Goal: Transaction & Acquisition: Purchase product/service

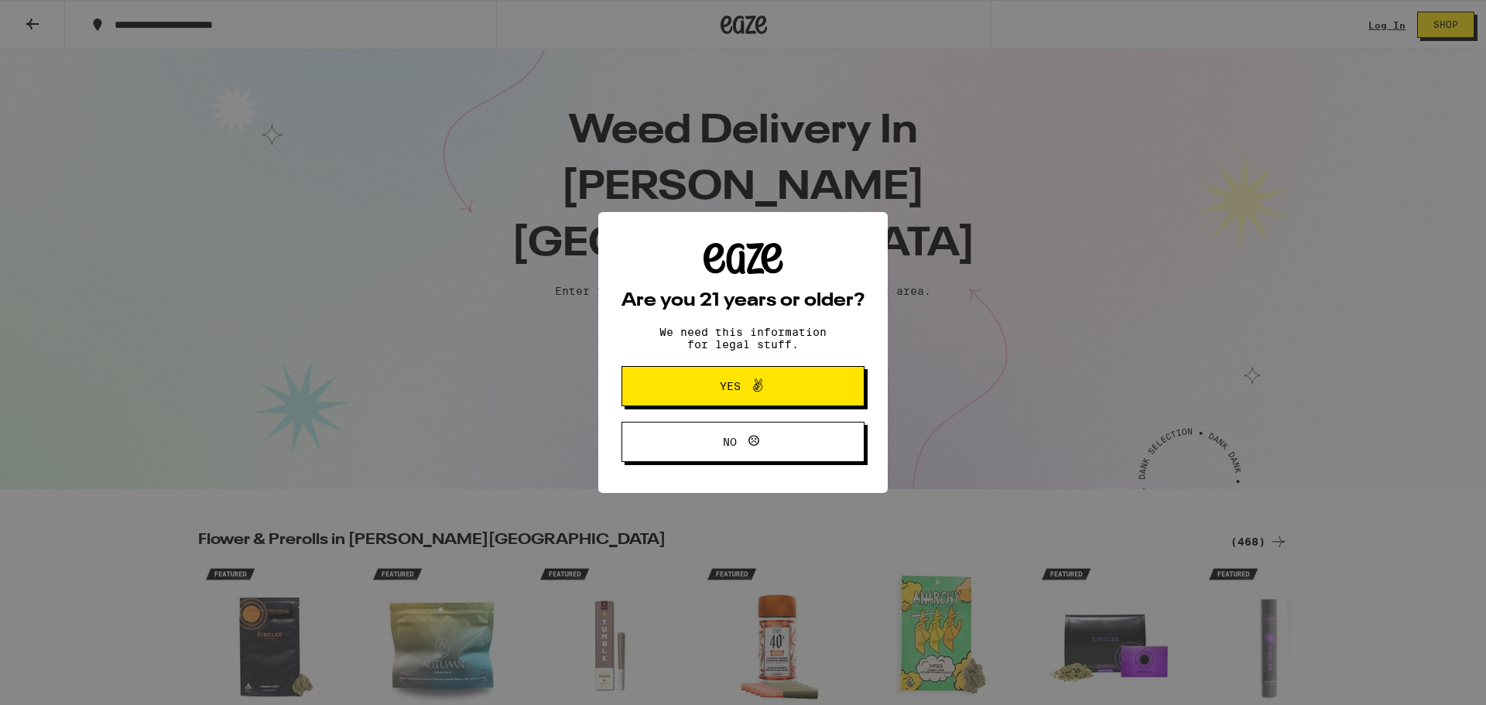
click at [704, 396] on span "Yes" at bounding box center [743, 386] width 118 height 20
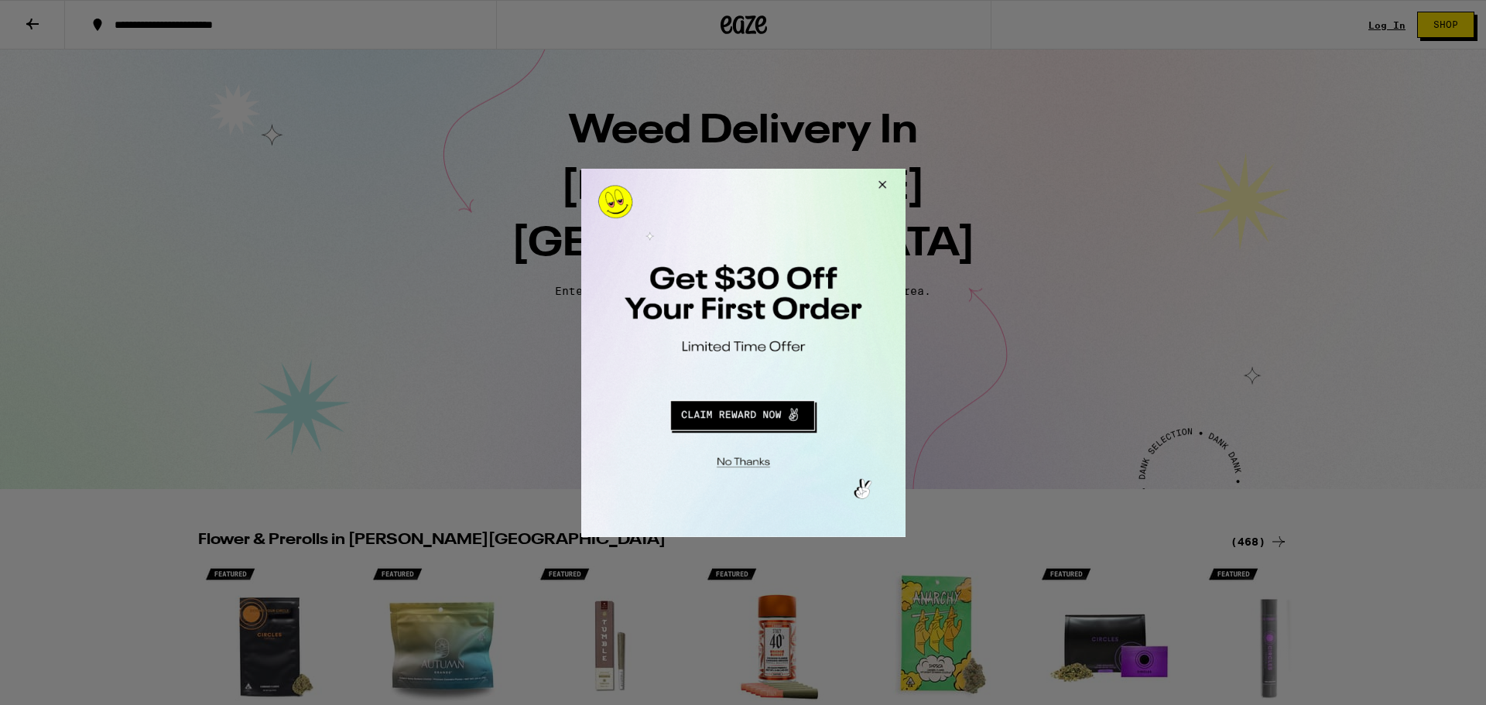
click at [733, 405] on button "Redirect to URL" at bounding box center [741, 412] width 269 height 37
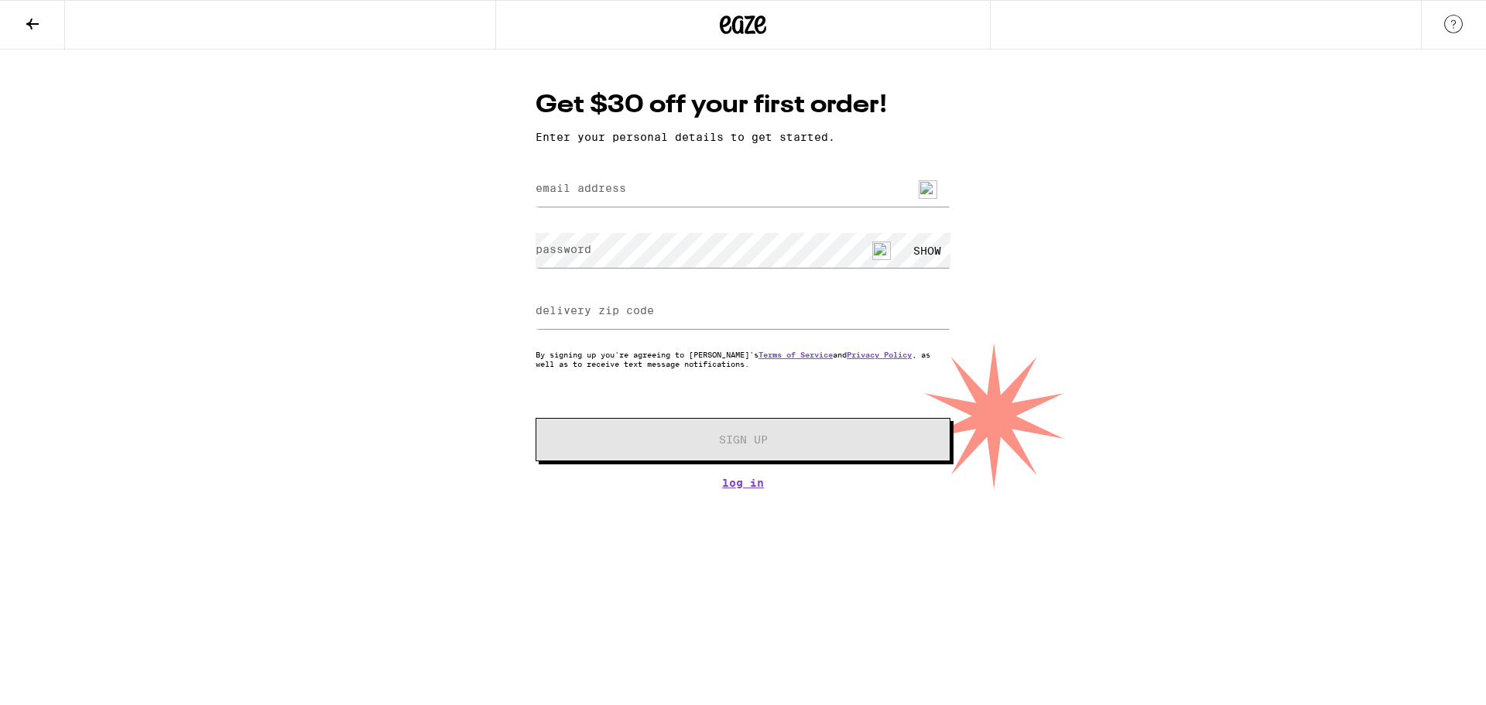
click at [758, 27] on icon at bounding box center [743, 25] width 46 height 28
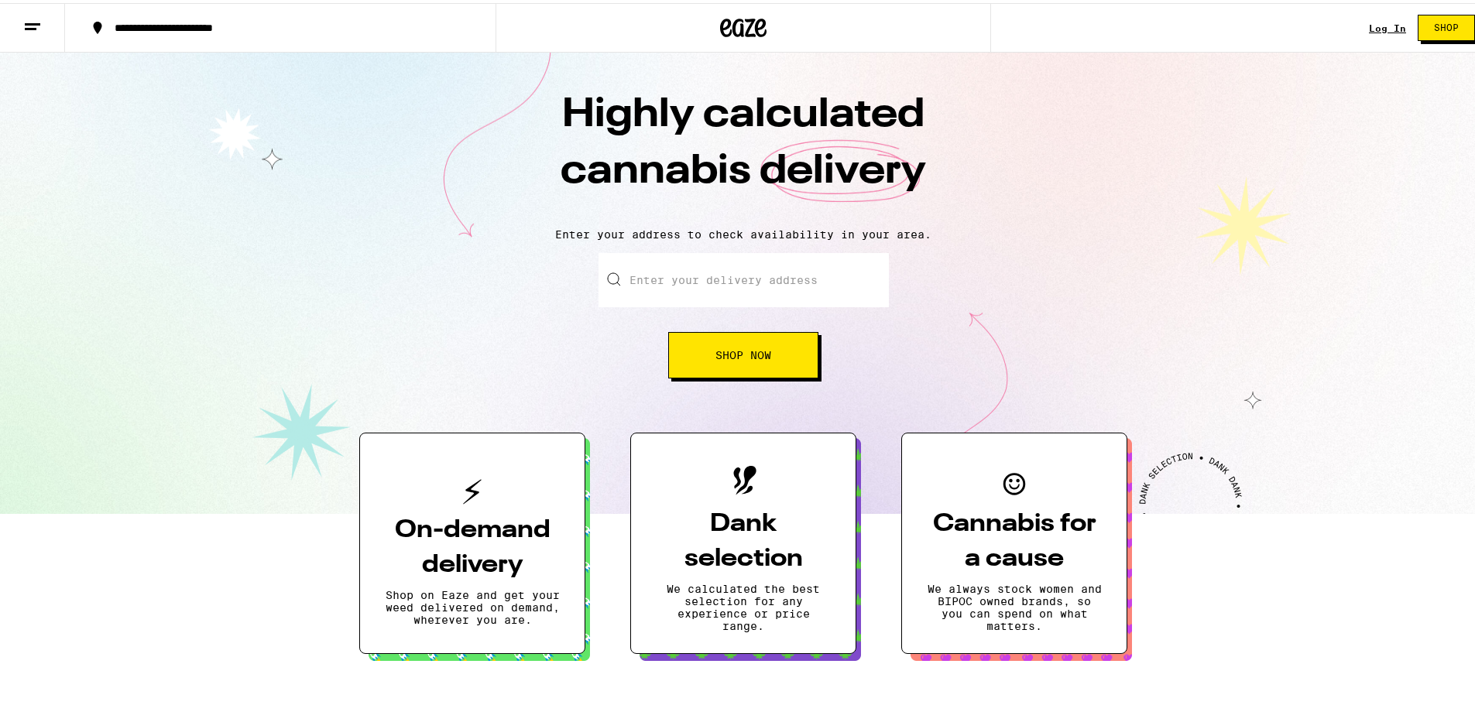
click at [446, 579] on button "On-demand delivery Shop on Eaze and get your weed delivered on demand, wherever…" at bounding box center [472, 540] width 226 height 221
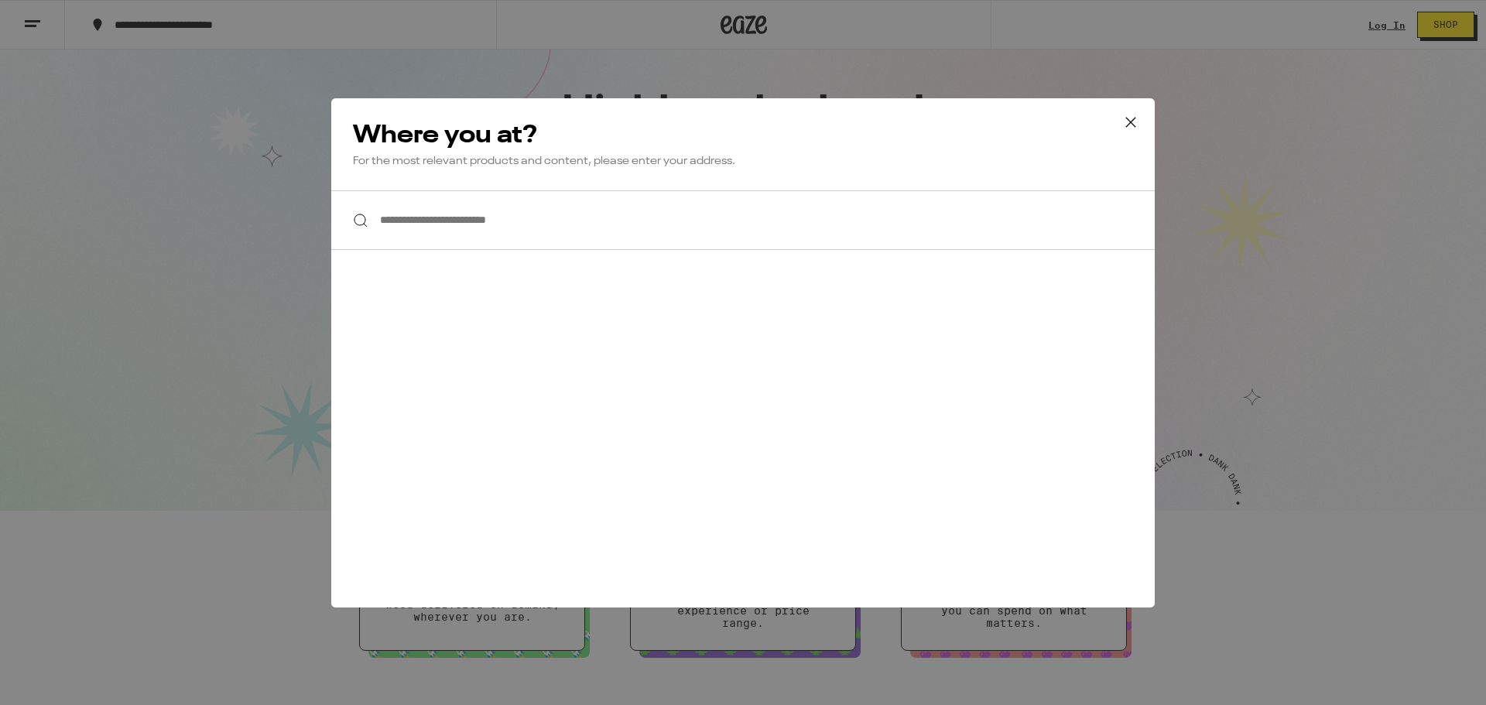
click at [468, 203] on input "**********" at bounding box center [743, 220] width 824 height 60
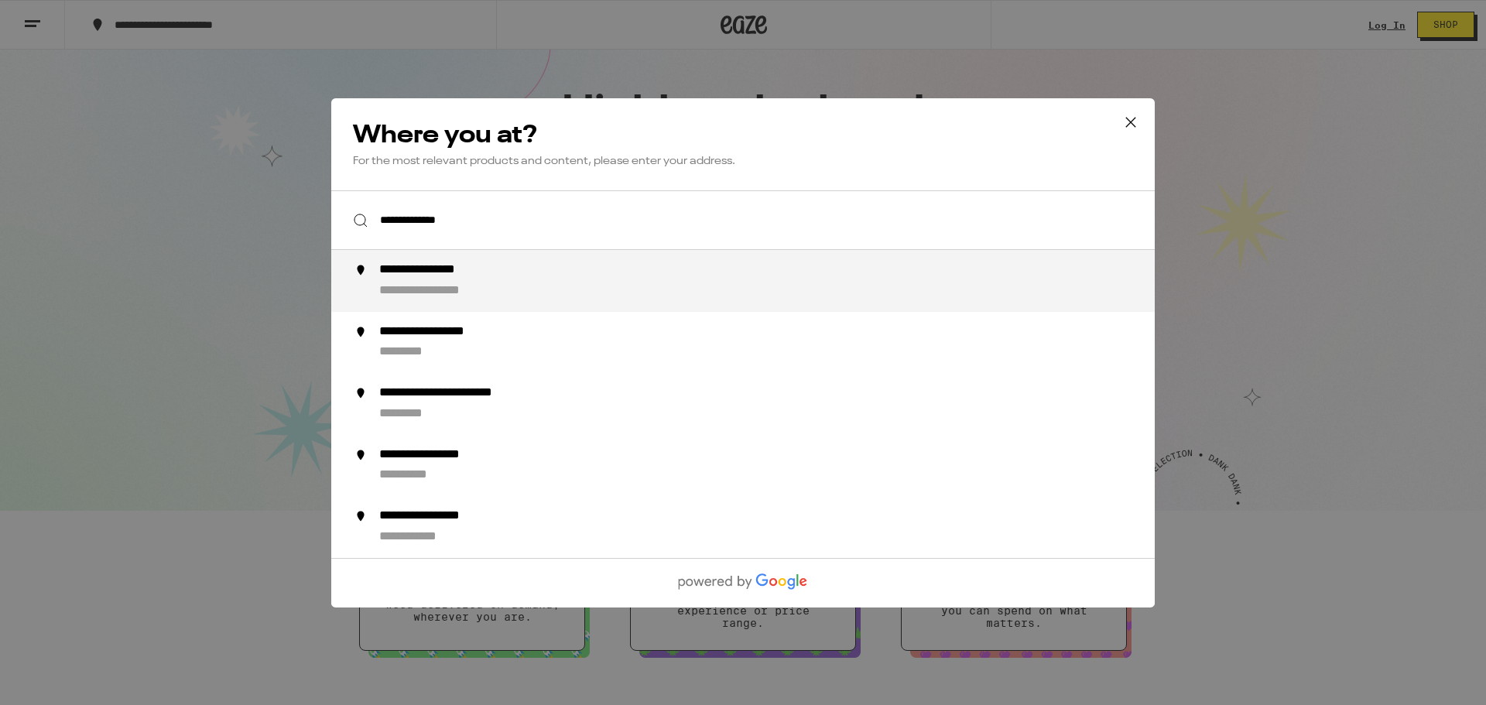
click at [484, 271] on div "**********" at bounding box center [443, 270] width 128 height 16
type input "**********"
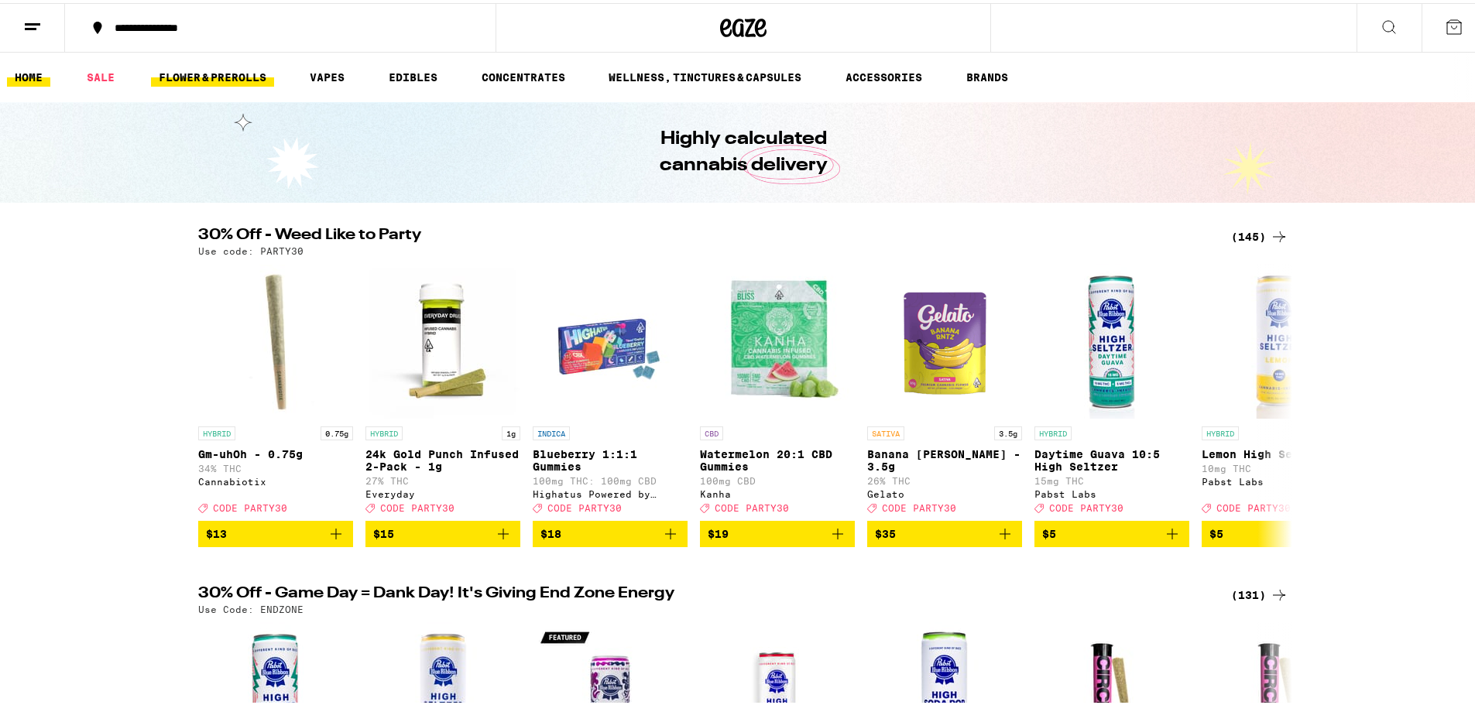
click at [182, 68] on link "FLOWER & PREROLLS" at bounding box center [212, 74] width 123 height 19
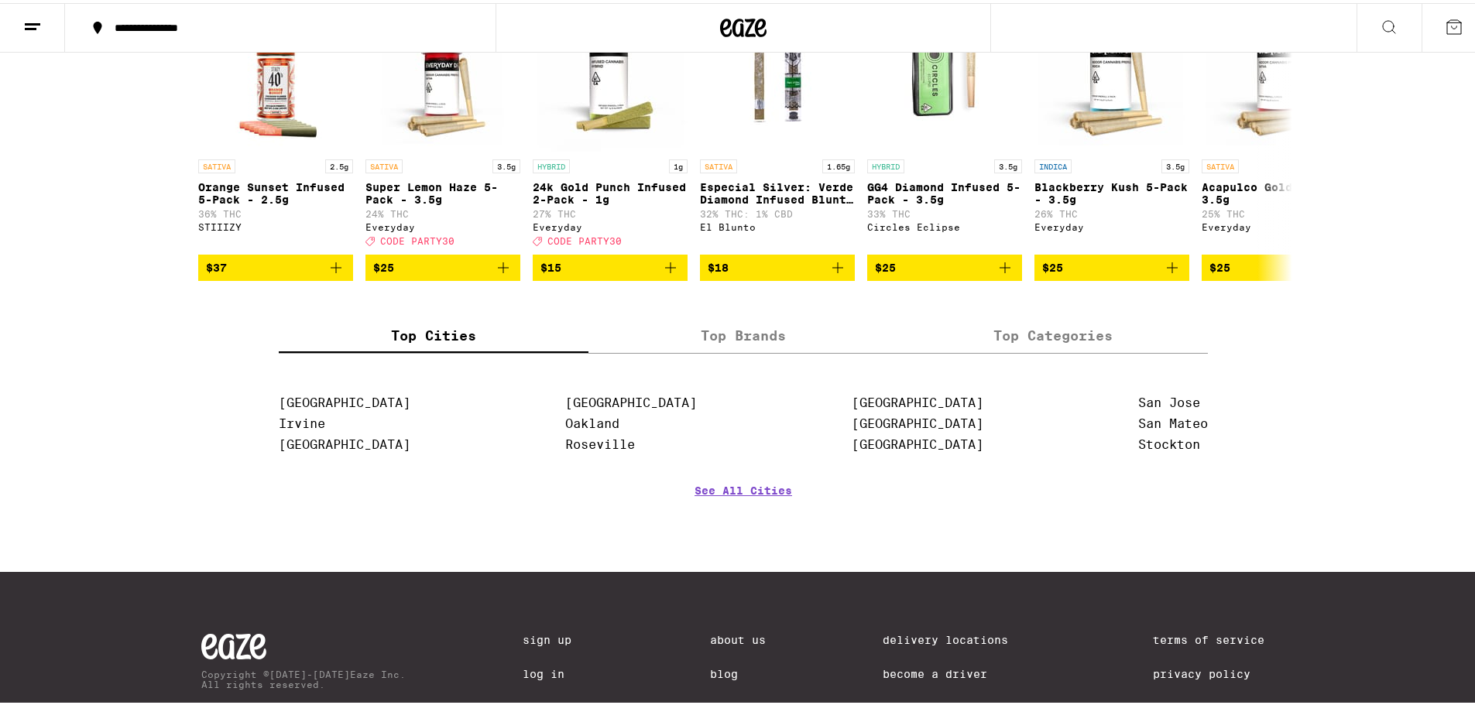
scroll to position [1203, 0]
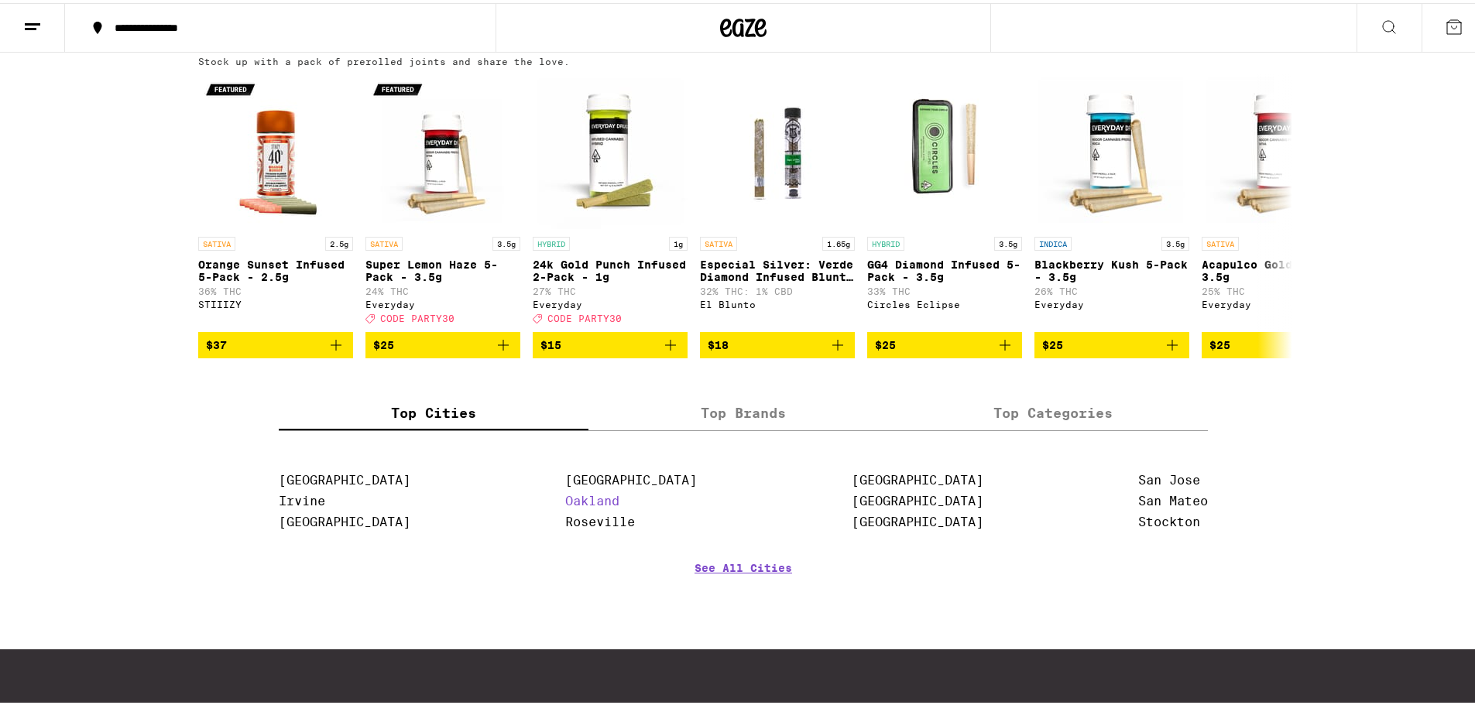
click at [566, 505] on link "Oakland" at bounding box center [592, 498] width 54 height 15
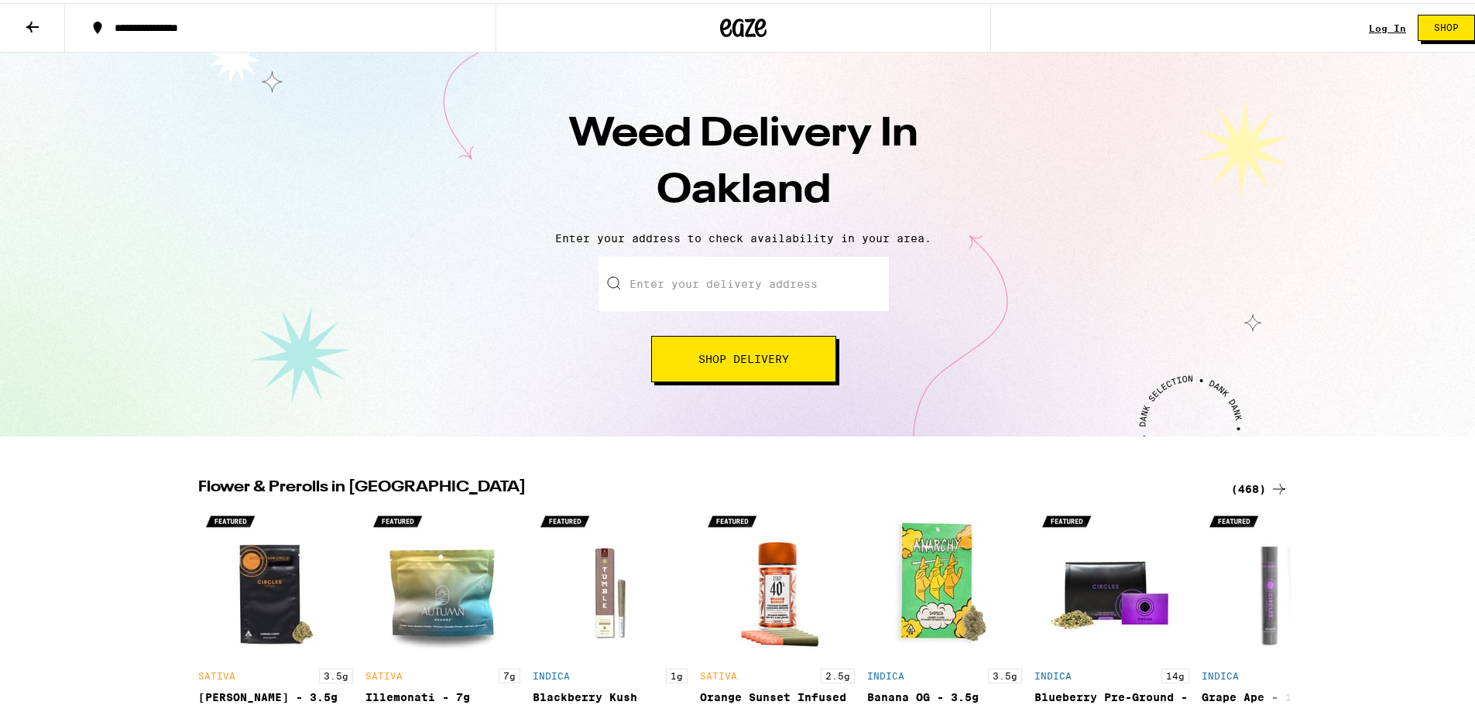
click at [737, 280] on input "Enter your delivery address" at bounding box center [743, 281] width 290 height 54
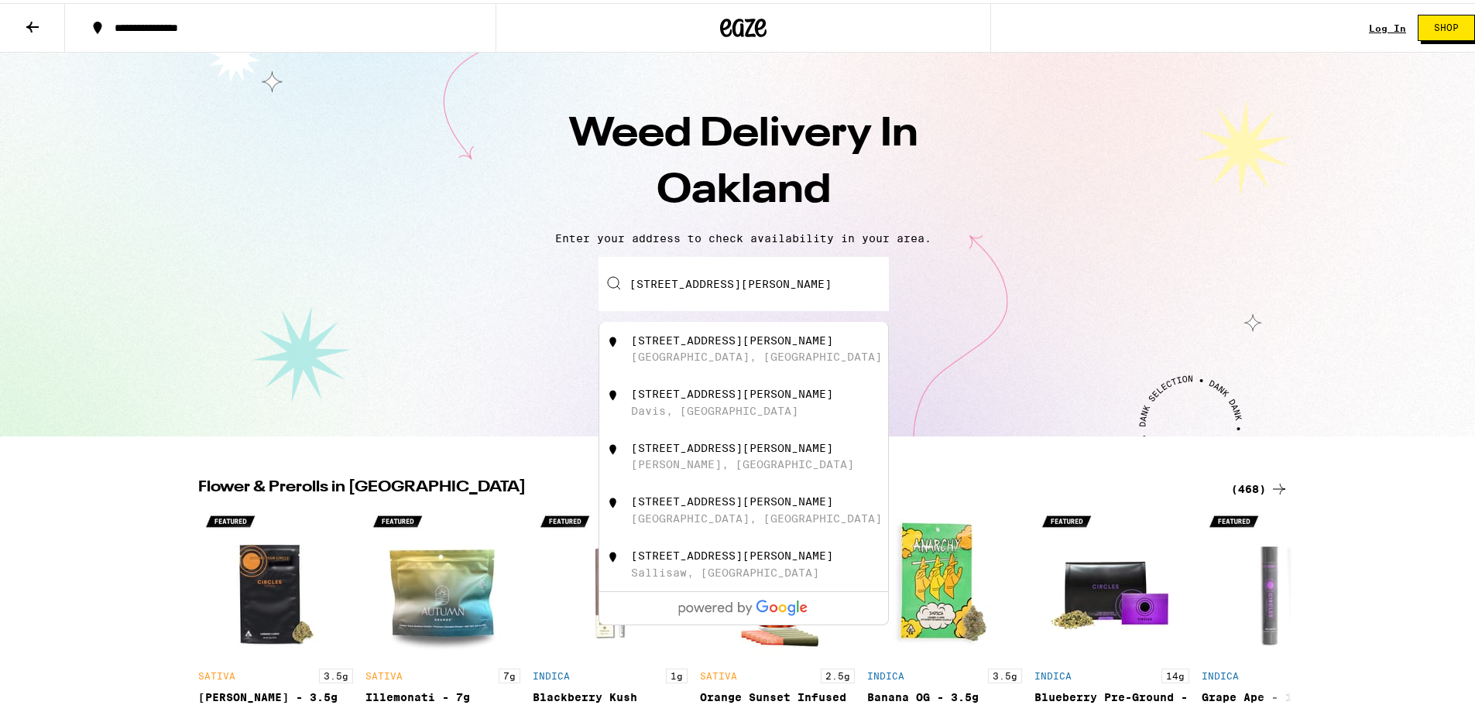
click at [704, 337] on div "[STREET_ADDRESS][PERSON_NAME]" at bounding box center [732, 337] width 202 height 12
type input "[STREET_ADDRESS][PERSON_NAME]"
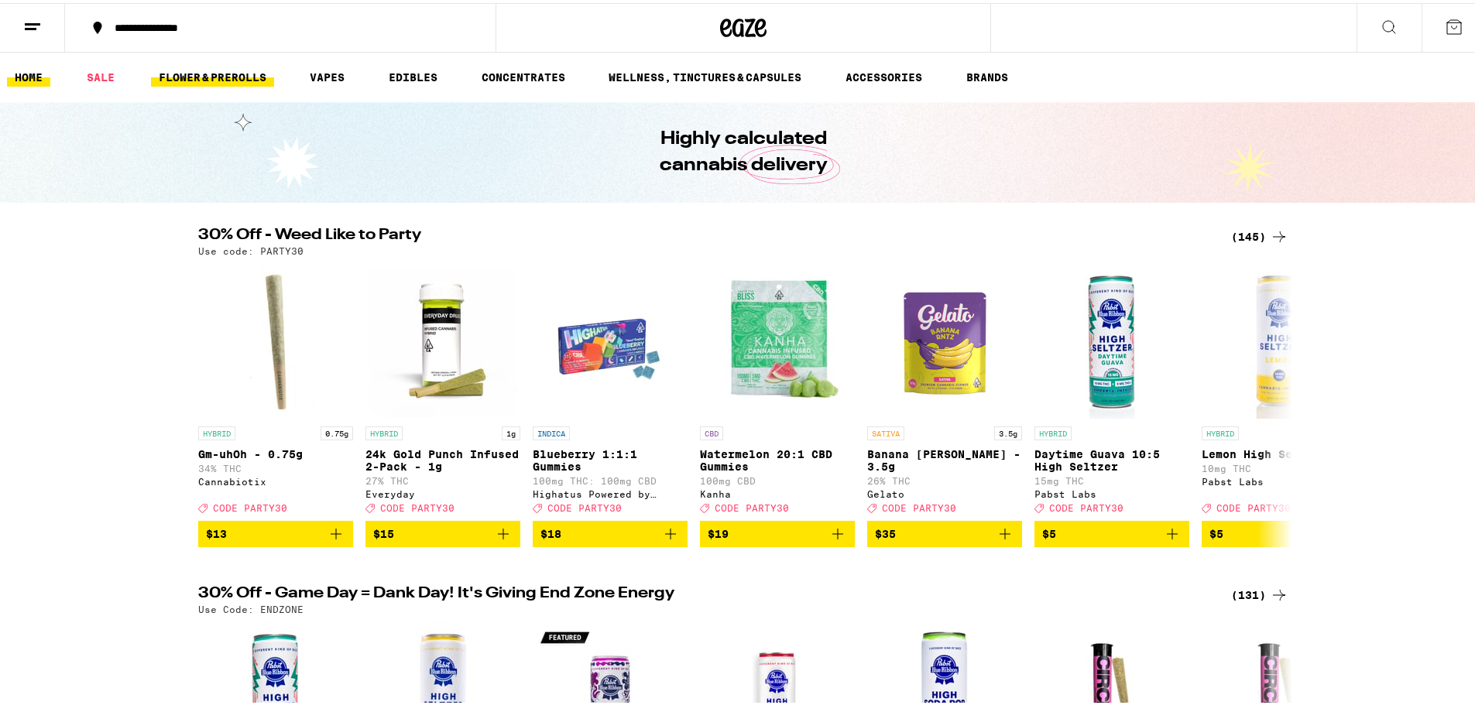
click at [242, 74] on link "FLOWER & PREROLLS" at bounding box center [212, 74] width 123 height 19
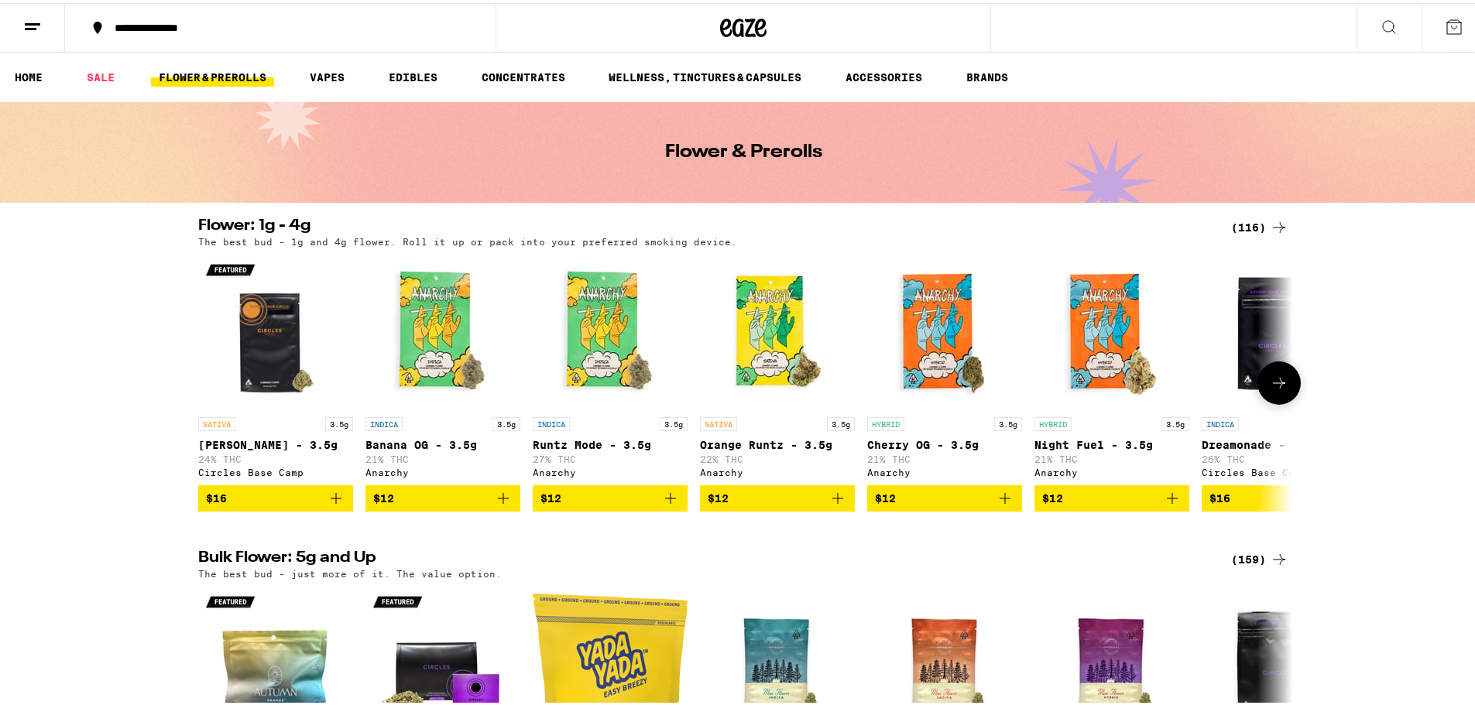
click at [1283, 378] on button at bounding box center [1278, 379] width 43 height 43
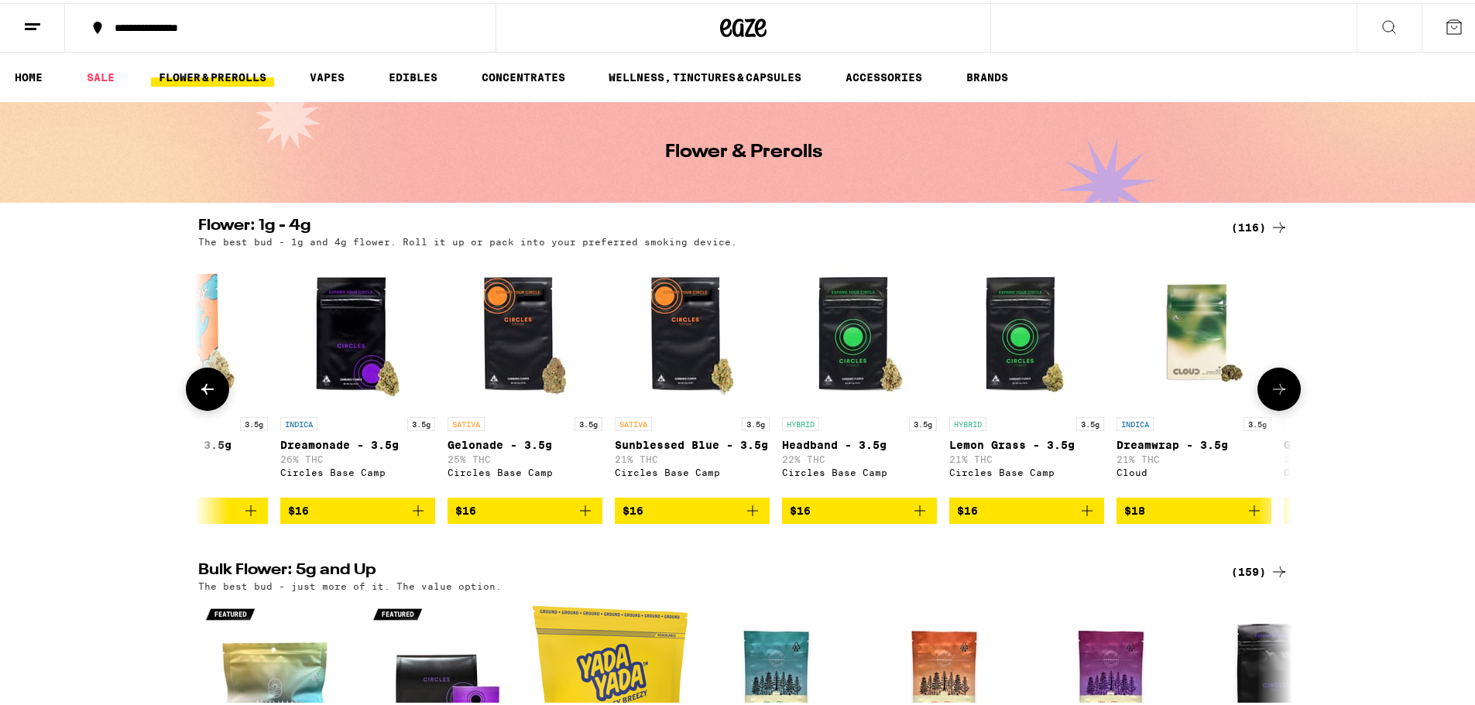
click at [1283, 375] on button at bounding box center [1278, 386] width 43 height 43
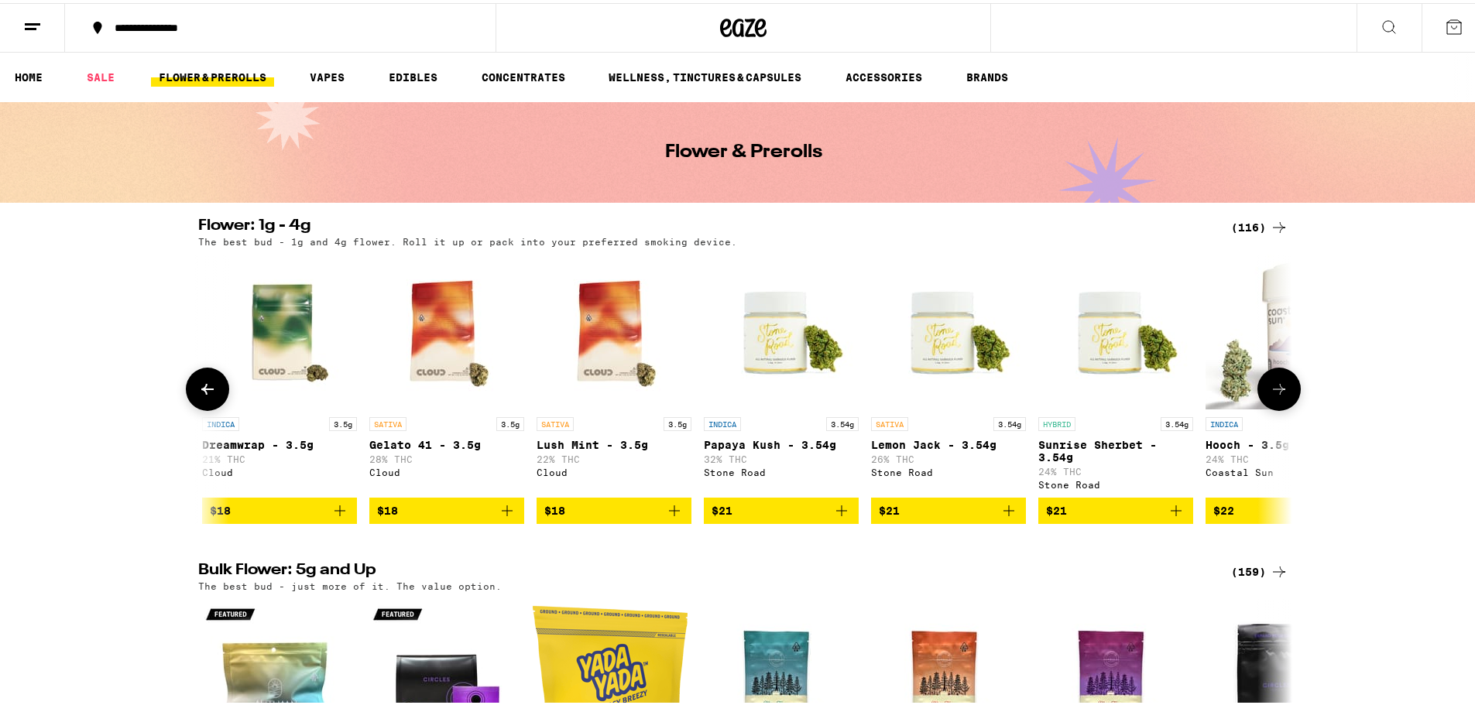
scroll to position [0, 1842]
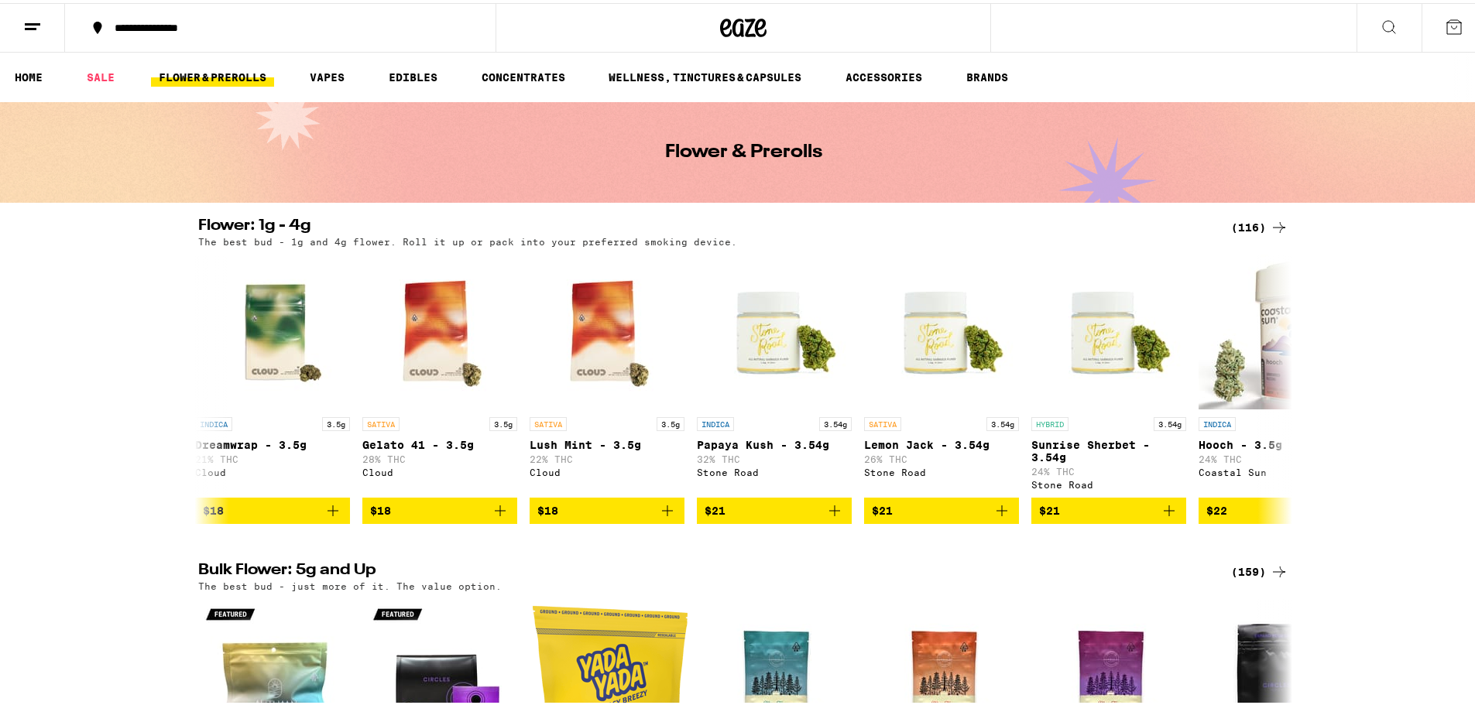
click at [1382, 27] on icon at bounding box center [1388, 24] width 12 height 12
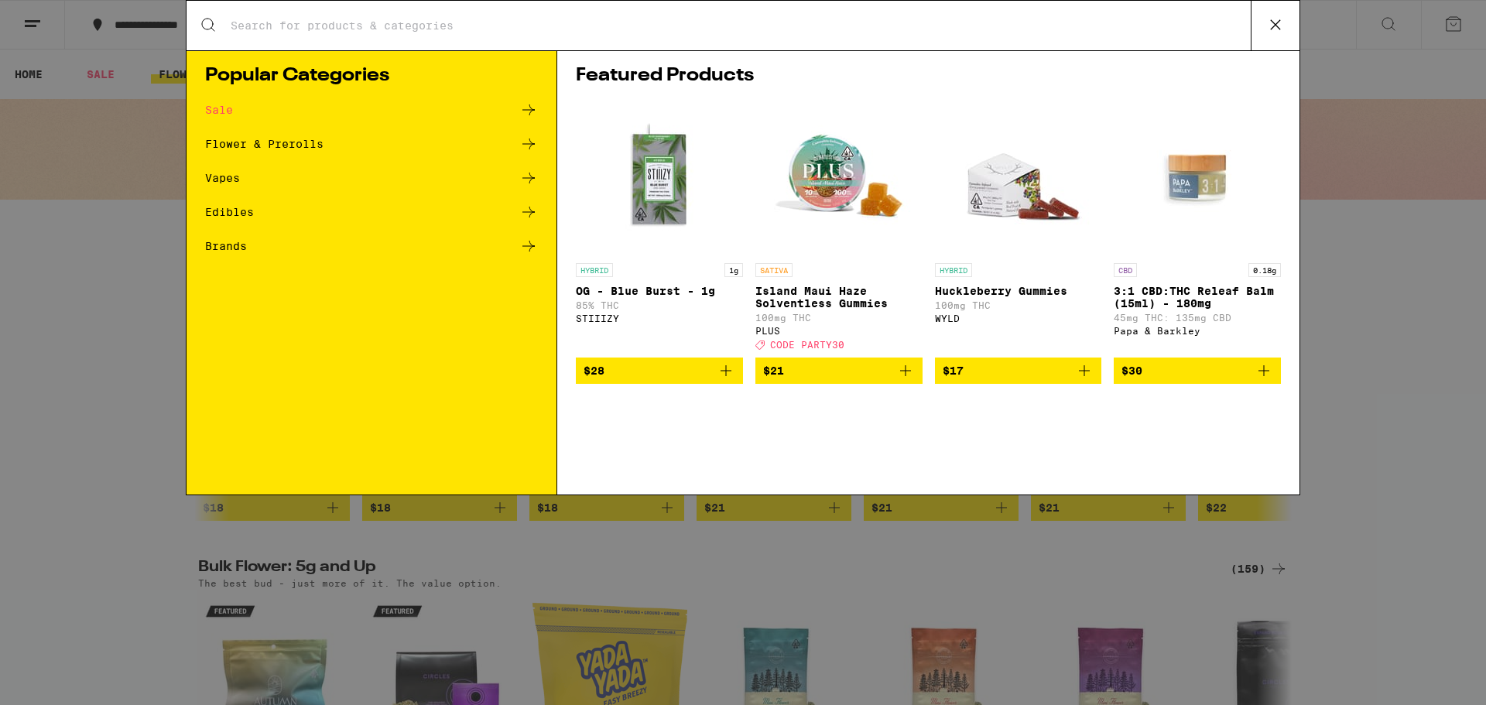
click at [529, 135] on icon at bounding box center [528, 144] width 19 height 19
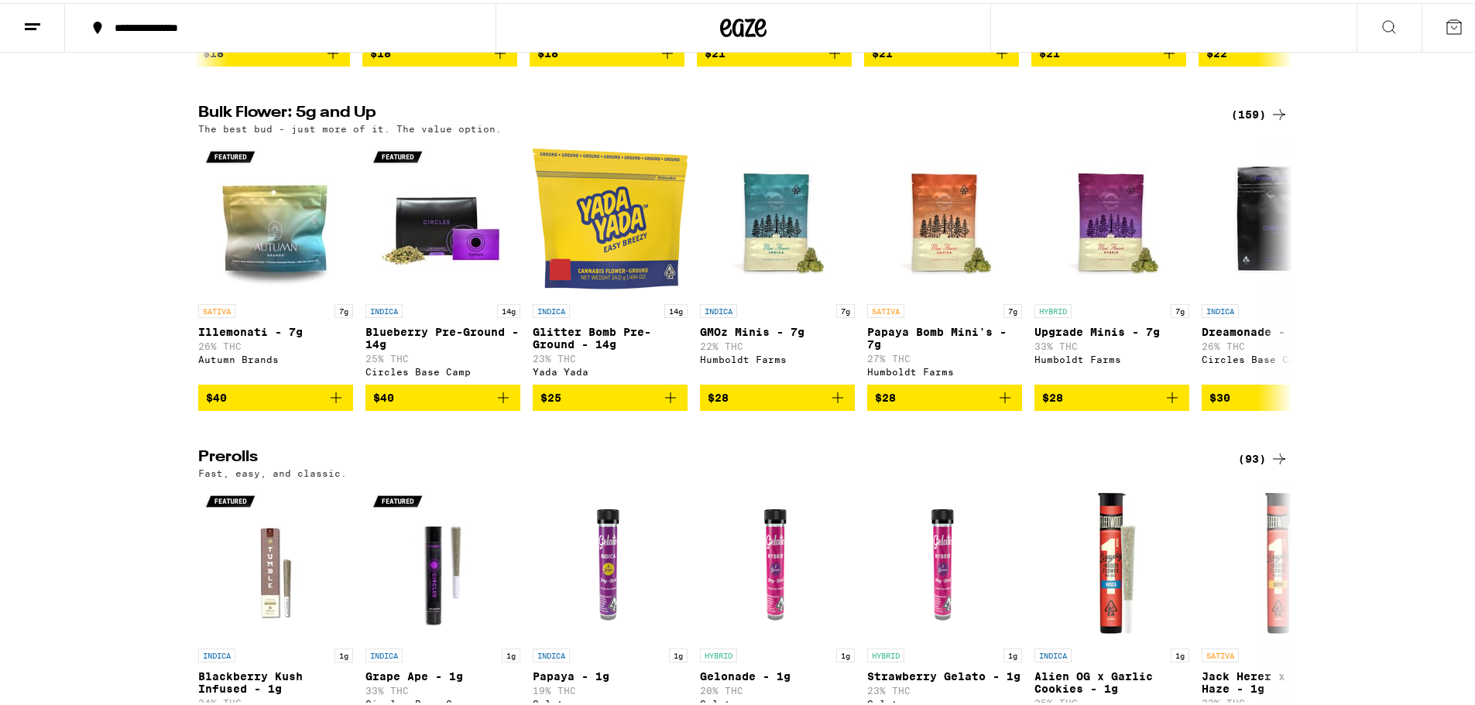
scroll to position [542, 0]
